Goal: Go to known website: Access a specific website the user already knows

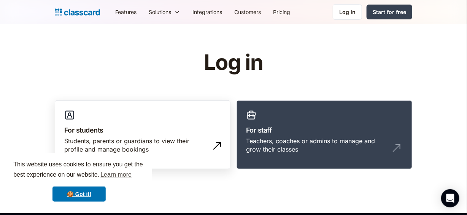
click at [124, 131] on h3 "For students" at bounding box center [142, 130] width 157 height 10
click at [92, 136] on link "For students Students, parents or guardians to view their profile and manage bo…" at bounding box center [143, 134] width 176 height 69
click at [163, 134] on h3 "For students" at bounding box center [142, 130] width 157 height 10
